Goal: Transaction & Acquisition: Download file/media

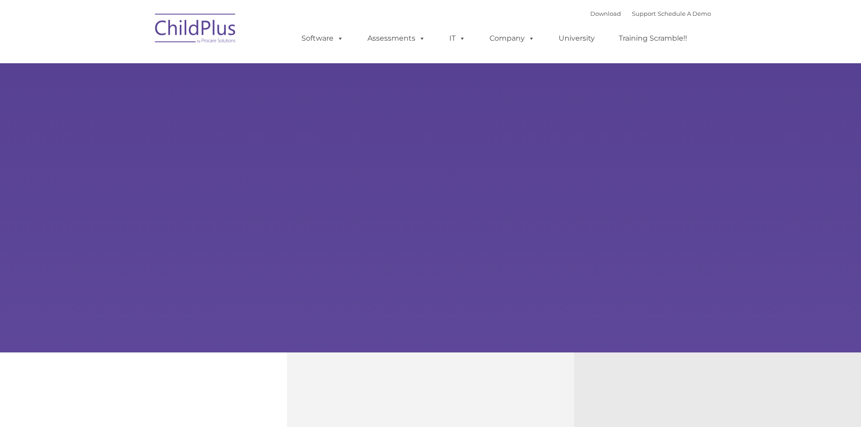
select select "MEDIUM"
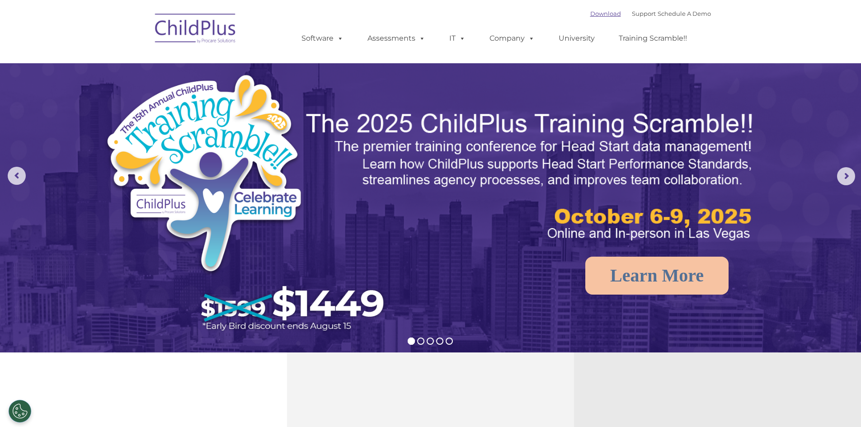
click at [591, 14] on link "Download" at bounding box center [606, 13] width 31 height 7
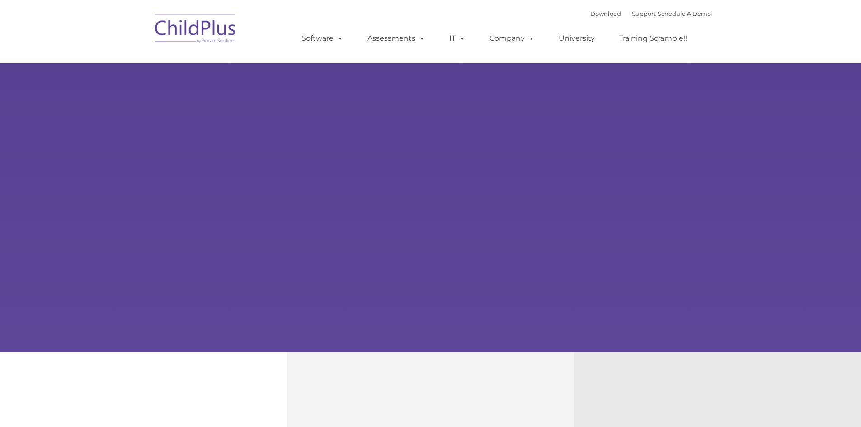
type input ""
select select "MEDIUM"
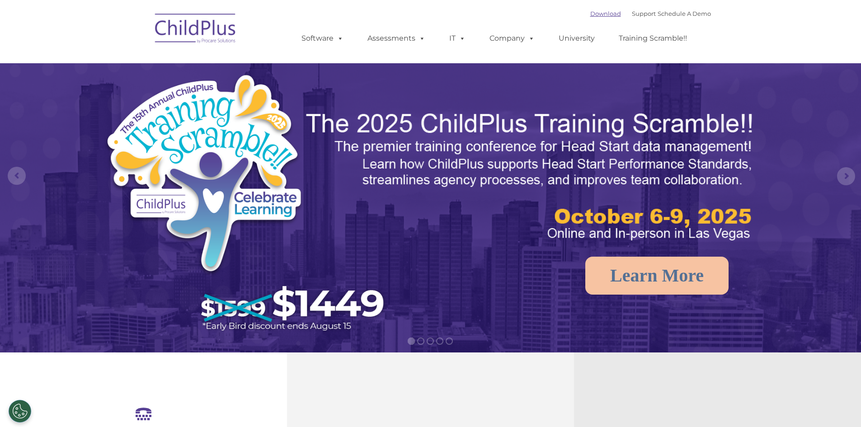
click at [591, 12] on link "Download" at bounding box center [606, 13] width 31 height 7
